Goal: Find specific page/section: Find specific page/section

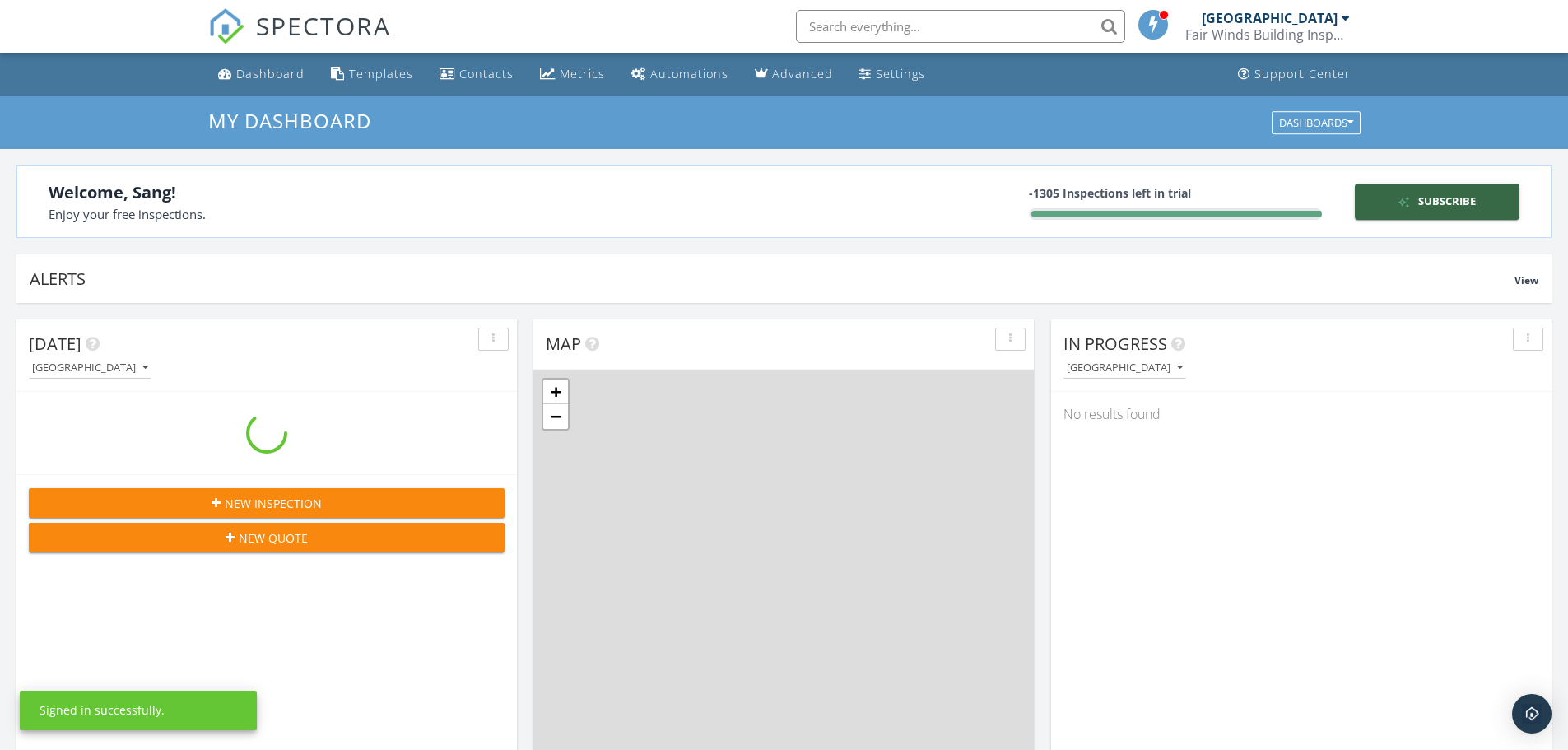
scroll to position [1524, 1594]
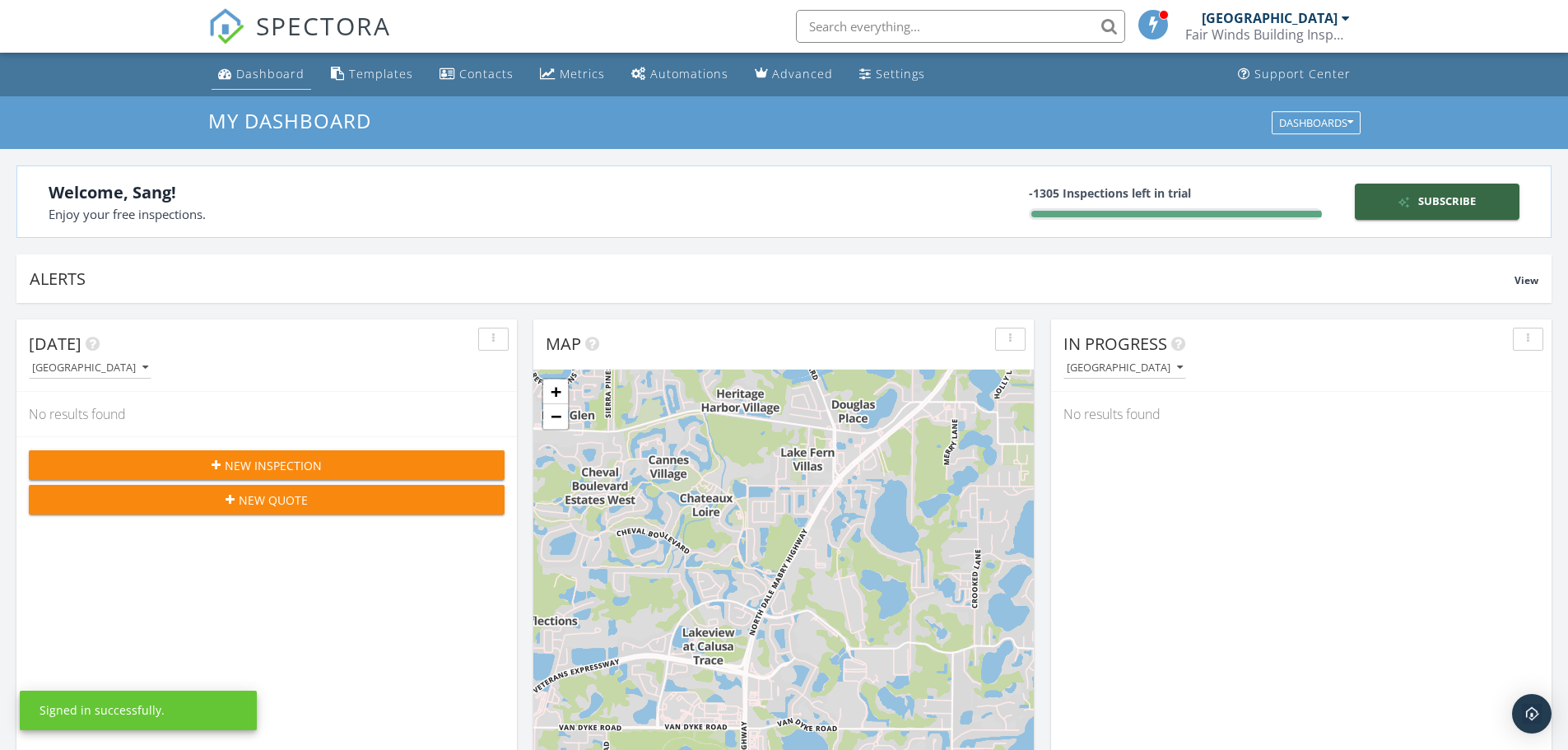
click at [280, 71] on div "Dashboard" at bounding box center [270, 73] width 68 height 16
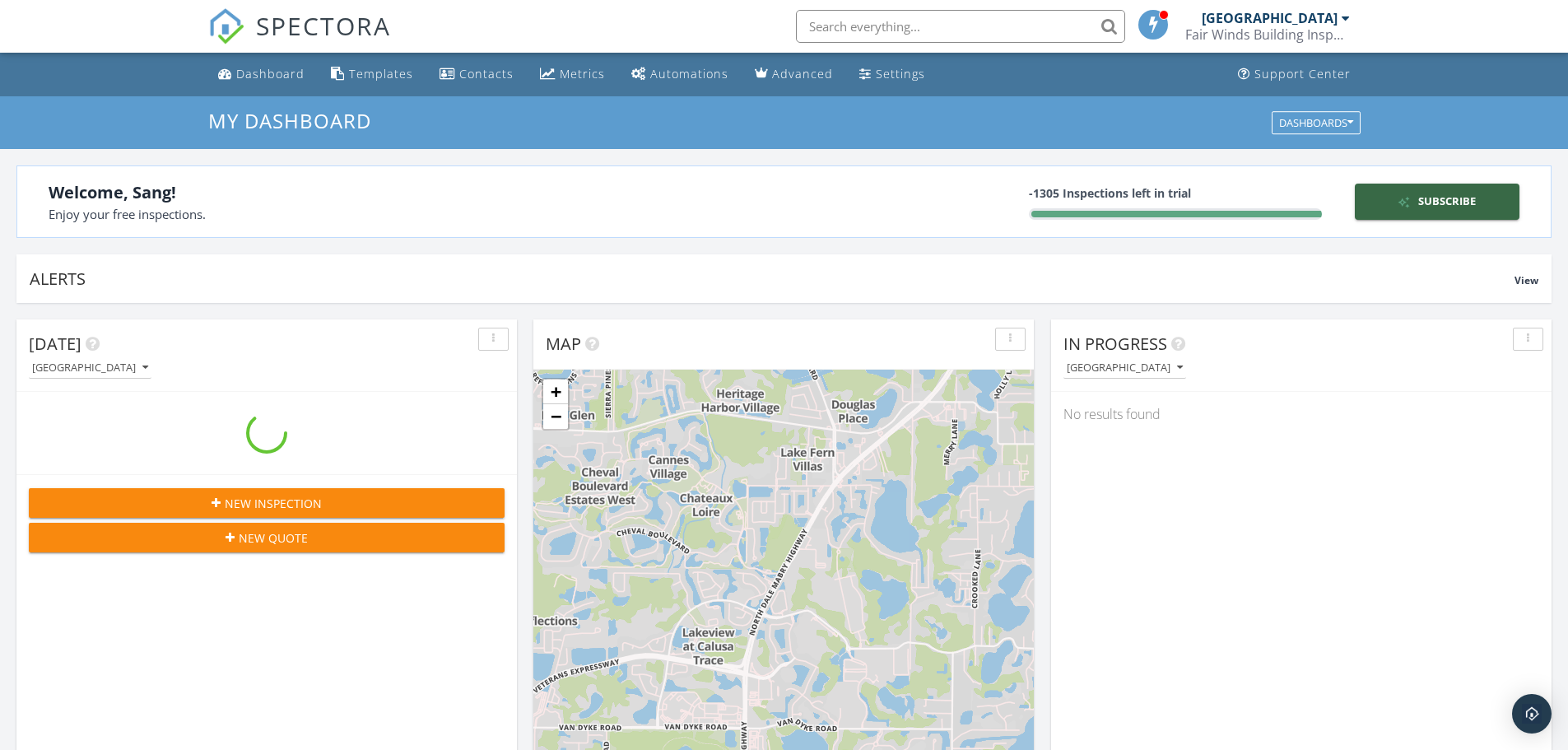
scroll to position [1524, 1594]
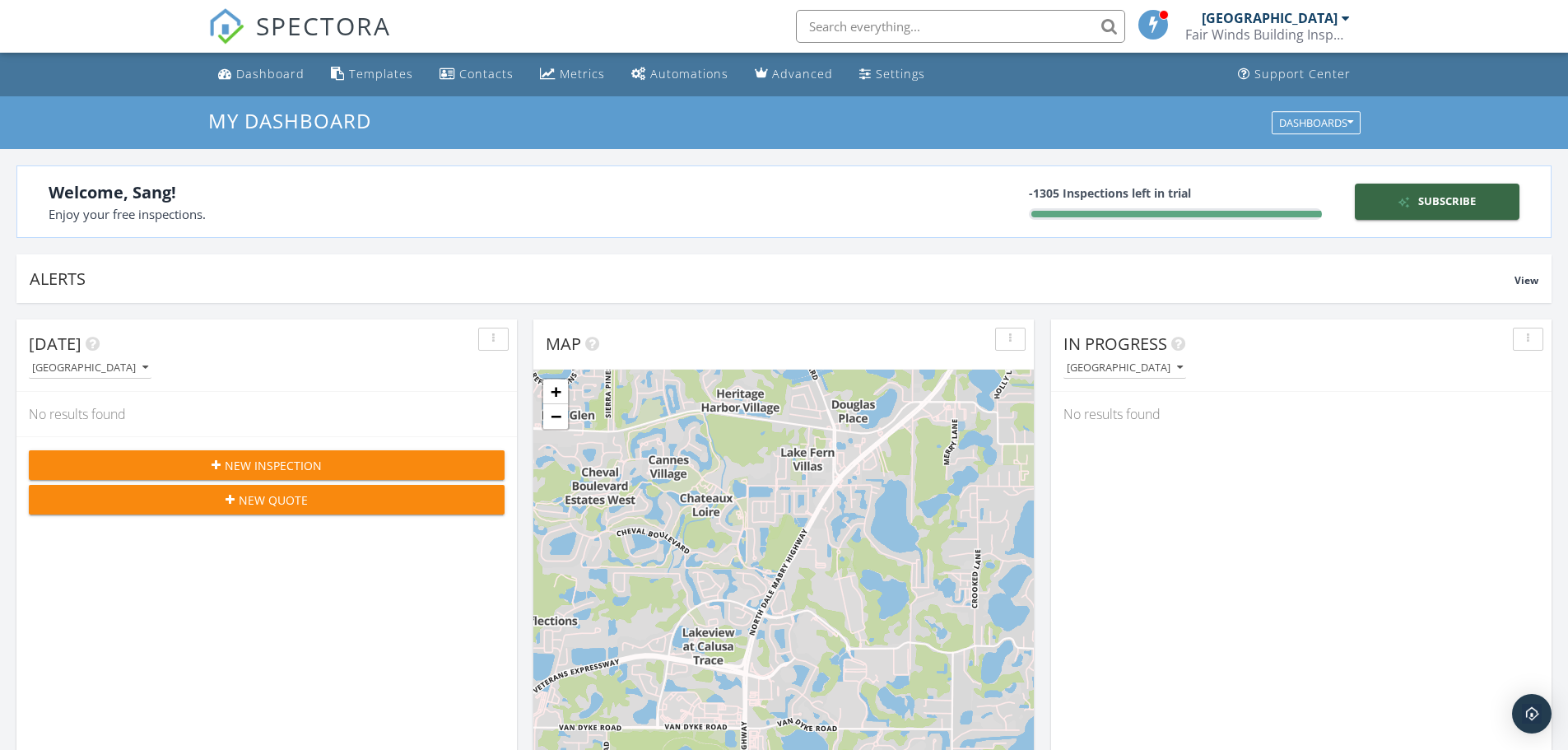
click at [881, 27] on input "text" at bounding box center [961, 26] width 329 height 33
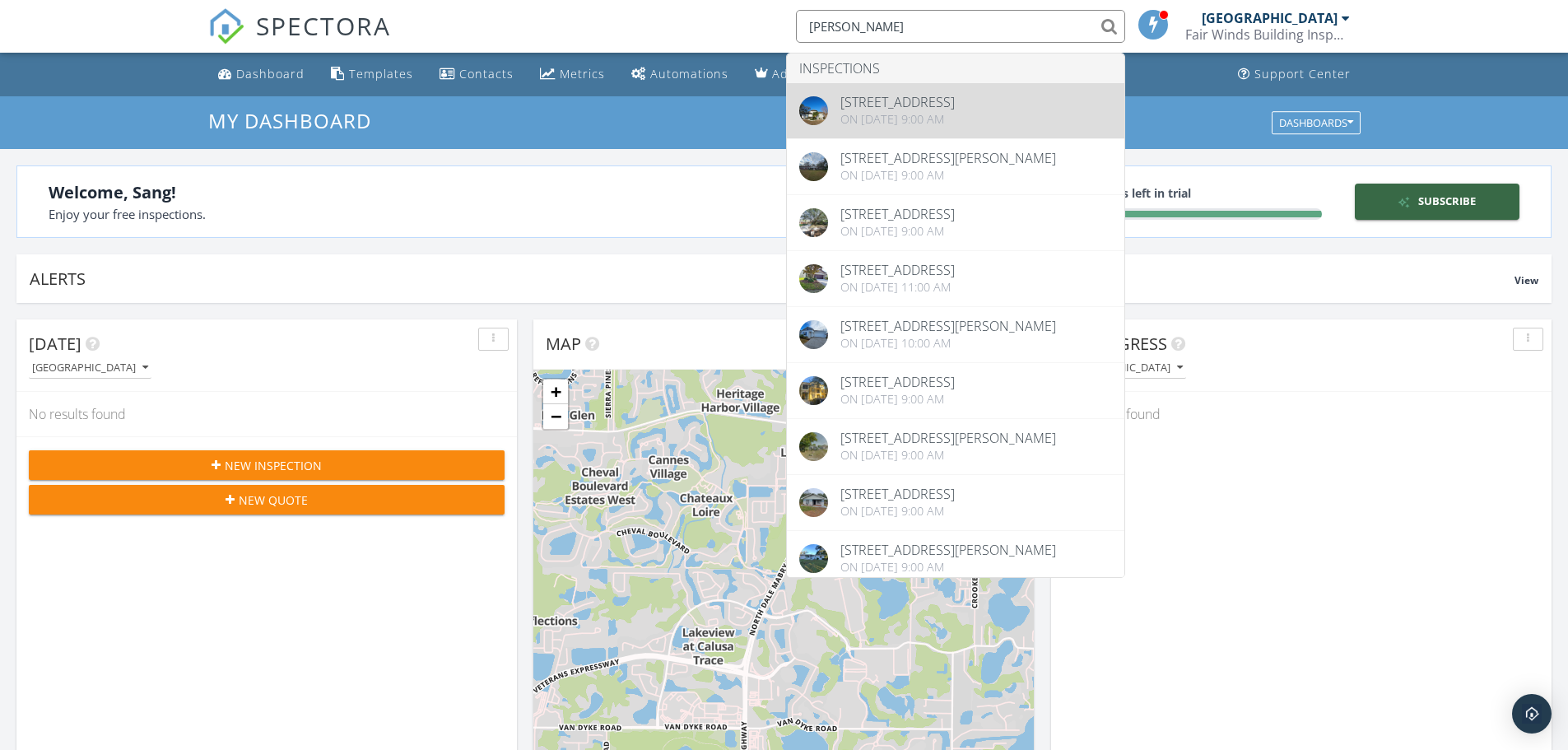
type input "Julie"
